Goal: Task Accomplishment & Management: Complete application form

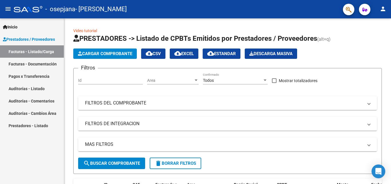
scroll to position [4982, 0]
click at [36, 51] on link "Facturas - Listado/Carga" at bounding box center [32, 51] width 64 height 12
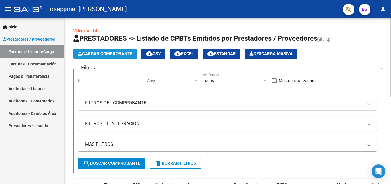
click at [119, 51] on span "Cargar Comprobante" at bounding box center [105, 53] width 54 height 5
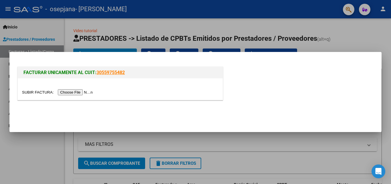
click at [70, 90] on input "file" at bounding box center [58, 92] width 72 height 6
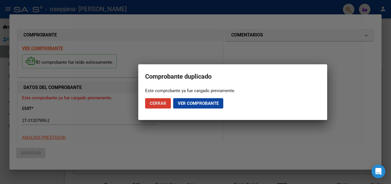
click at [192, 101] on span "Ver comprobante" at bounding box center [198, 102] width 41 height 5
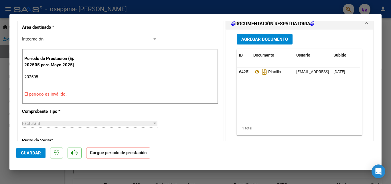
scroll to position [0, 0]
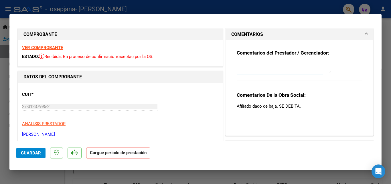
click at [299, 68] on textarea at bounding box center [284, 67] width 94 height 11
click at [301, 92] on strong "Comentarios De la Obra Social:" at bounding box center [271, 95] width 69 height 6
click at [298, 107] on p "Afiliado dado de baja. SE DEBITA." at bounding box center [299, 106] width 125 height 6
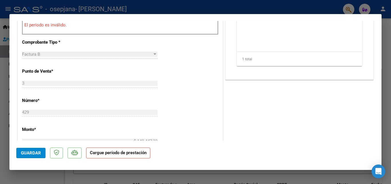
scroll to position [95, 0]
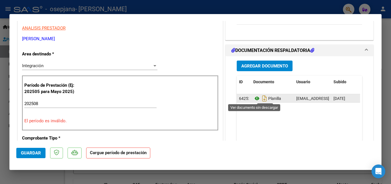
click at [256, 96] on icon at bounding box center [256, 98] width 7 height 7
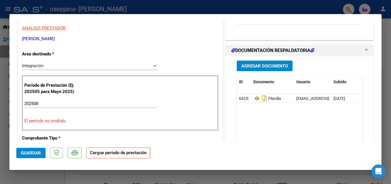
scroll to position [0, 0]
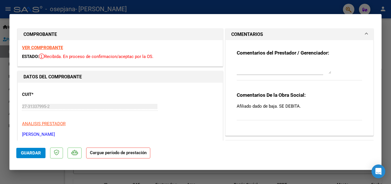
click at [297, 105] on p "Afiliado dado de baja. SE DEBITA." at bounding box center [299, 106] width 125 height 6
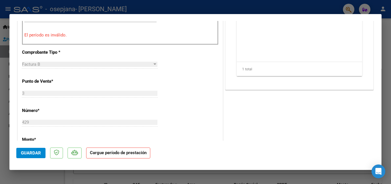
scroll to position [86, 0]
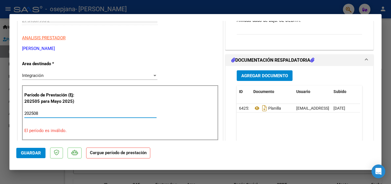
click at [64, 113] on input "202508" at bounding box center [90, 113] width 132 height 5
type textarea "02508"
drag, startPoint x: 45, startPoint y: 113, endPoint x: 0, endPoint y: 115, distance: 45.3
click at [0, 115] on div "Comprobante duplicado Este comprobante ya fue cargado previamente. Cerrar Ver c…" at bounding box center [195, 92] width 391 height 184
type input "202508"
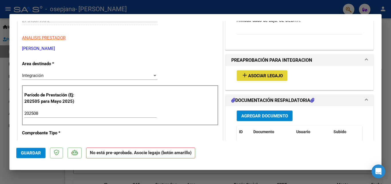
click at [267, 77] on span "Asociar Legajo" at bounding box center [265, 75] width 35 height 5
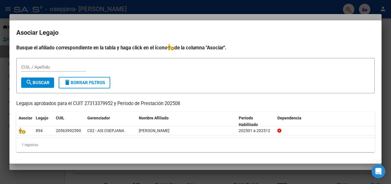
click at [388, 63] on div at bounding box center [195, 92] width 391 height 184
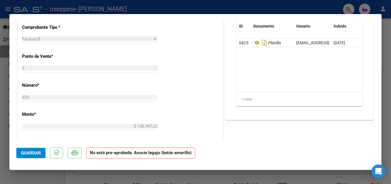
scroll to position [95, 0]
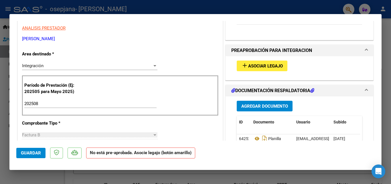
click at [263, 62] on button "add Asociar Legajo" at bounding box center [262, 65] width 51 height 11
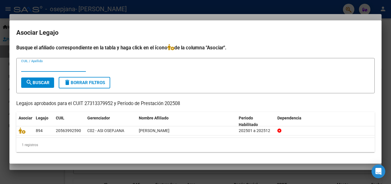
click at [263, 7] on div at bounding box center [195, 92] width 391 height 184
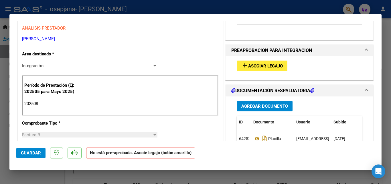
scroll to position [0, 0]
